Goal: Check status: Check status

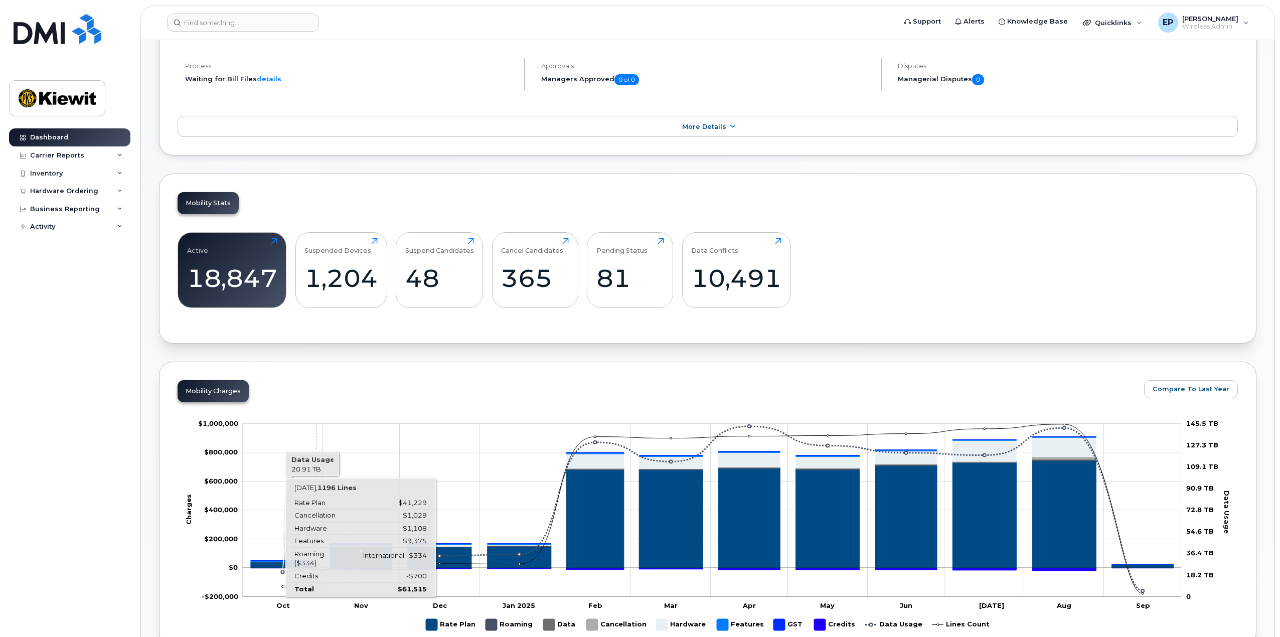
scroll to position [50, 0]
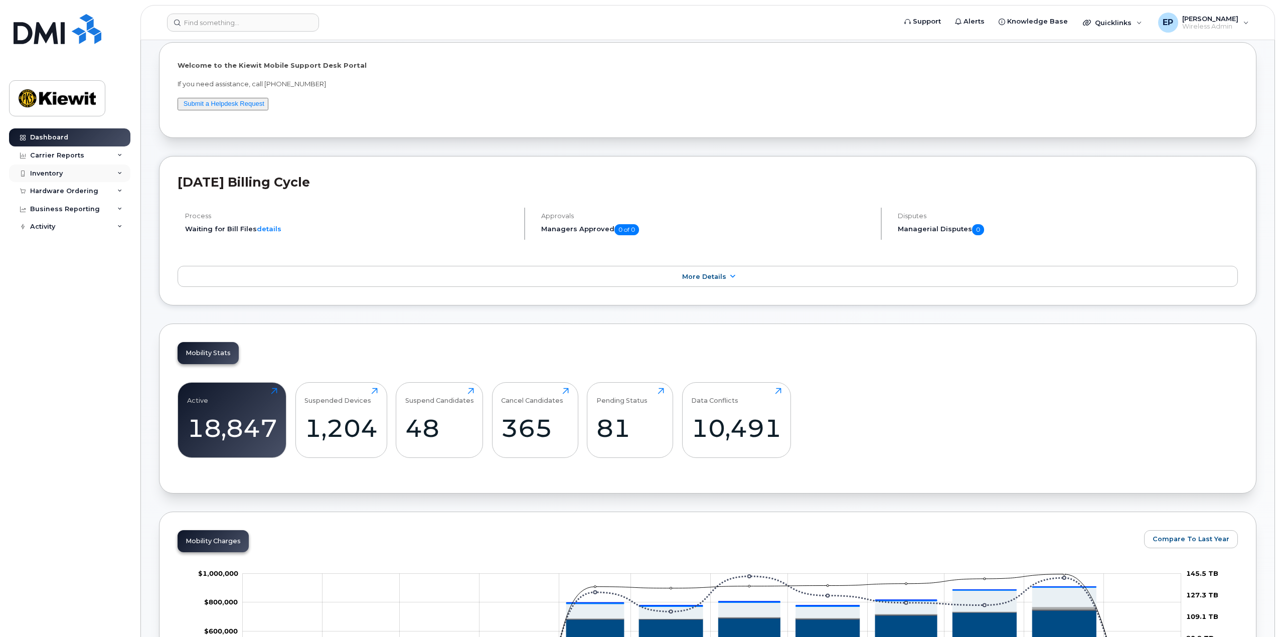
click at [53, 174] on div "Inventory" at bounding box center [46, 173] width 33 height 8
click at [110, 195] on link "Mobility Devices" at bounding box center [79, 191] width 104 height 19
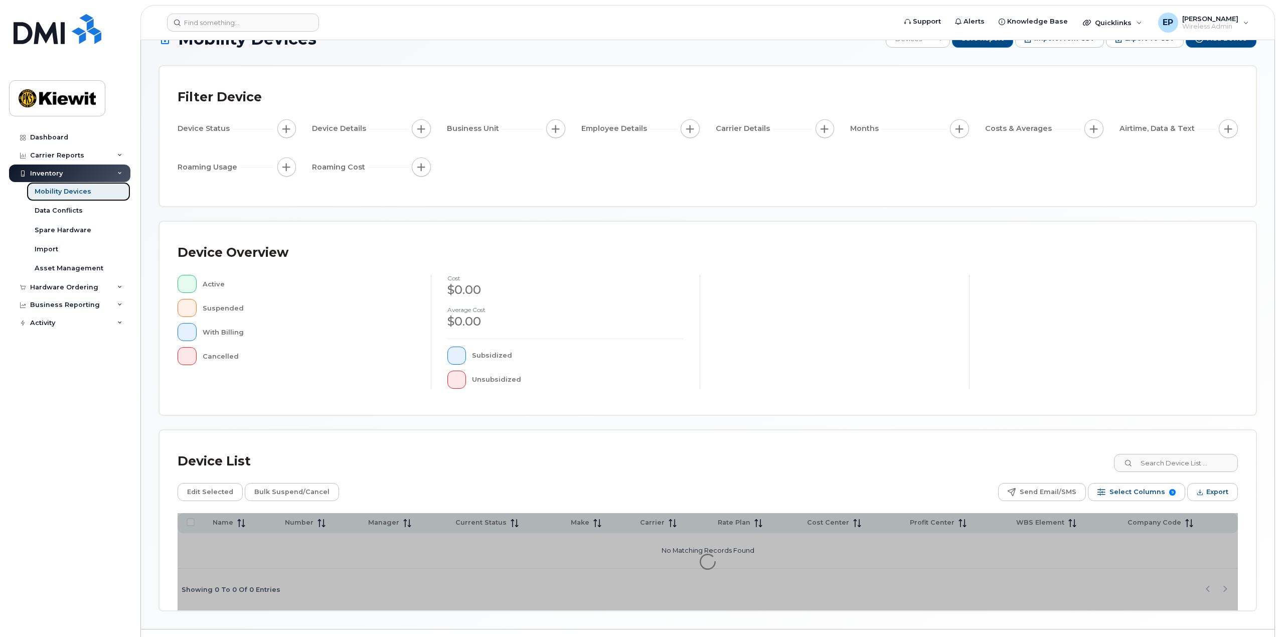
scroll to position [53, 0]
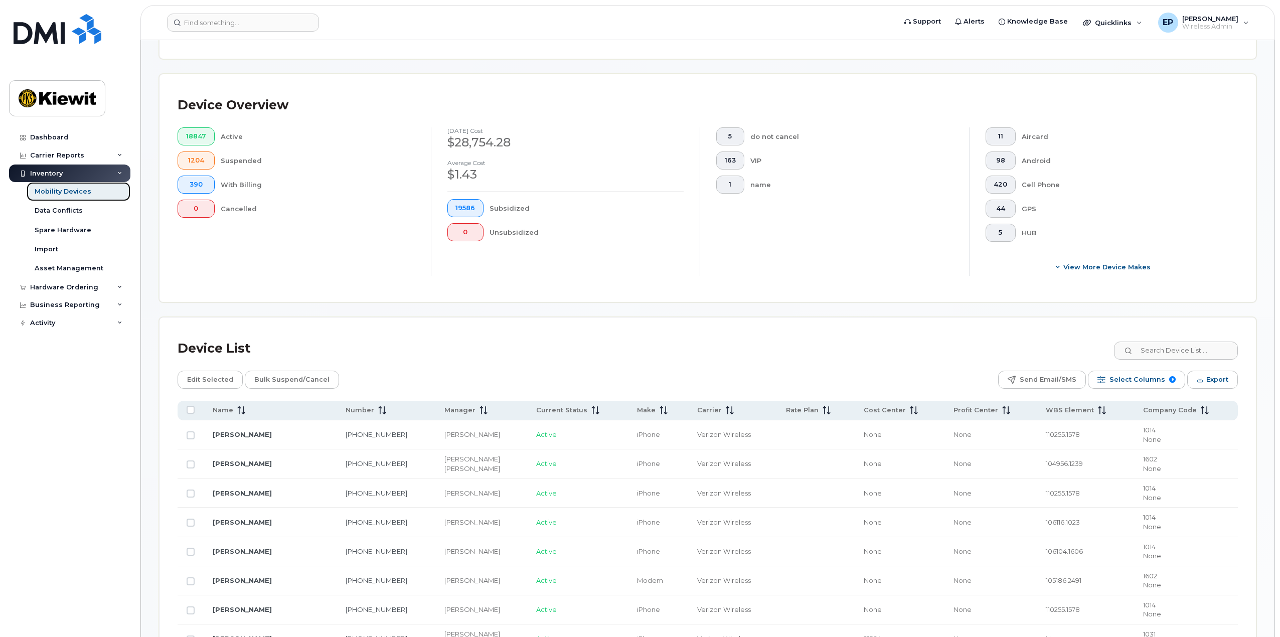
scroll to position [203, 0]
click at [1172, 343] on input at bounding box center [1175, 349] width 125 height 18
paste input "9037159165"
type input "9037159165"
click at [1161, 275] on div "11 Aircard 98 Android 420 Cell Phone 44 GPS 5 HUB View More Device Makes" at bounding box center [1103, 200] width 269 height 148
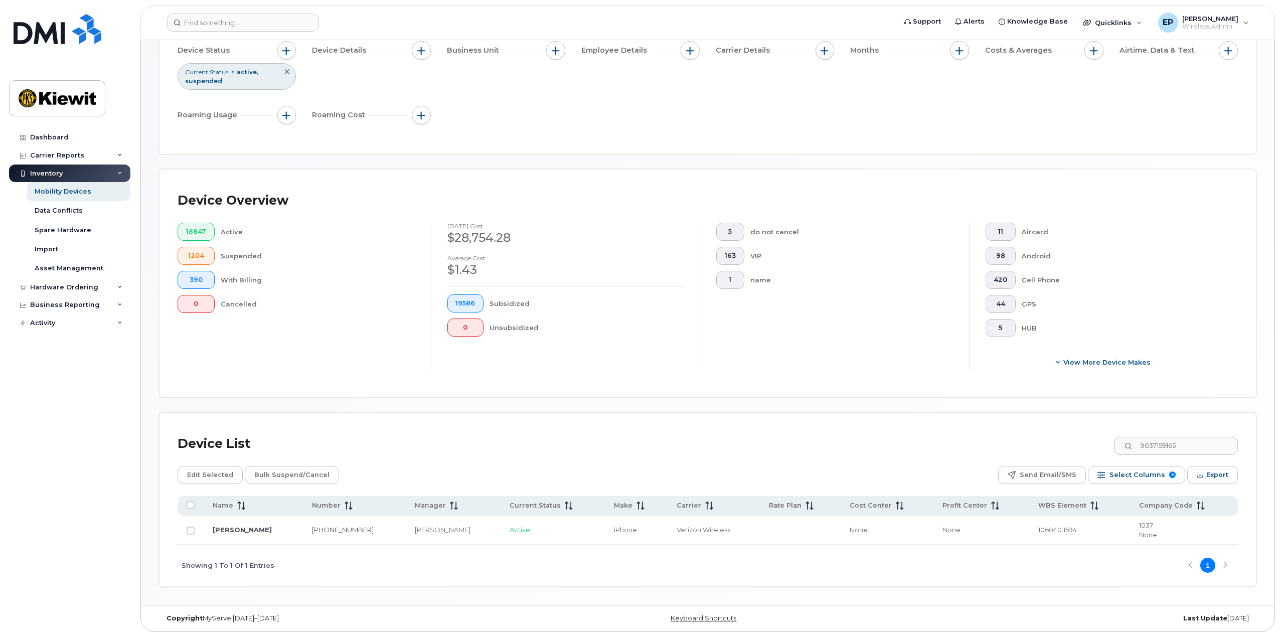
scroll to position [107, 0]
drag, startPoint x: 1053, startPoint y: 530, endPoint x: 1026, endPoint y: 528, distance: 26.2
click at [1029, 528] on td "106040.1594" at bounding box center [1079, 529] width 101 height 29
copy span "106040"
